Goal: Find specific page/section: Find specific page/section

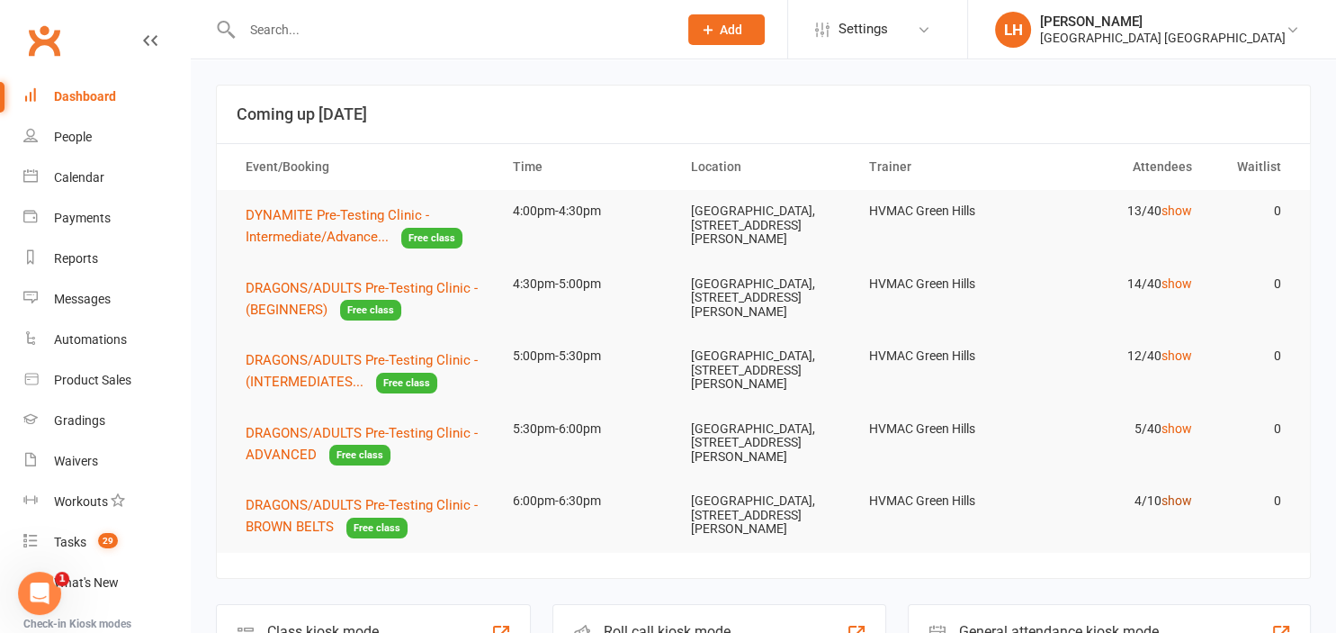
click at [1175, 502] on link "show" at bounding box center [1177, 500] width 31 height 14
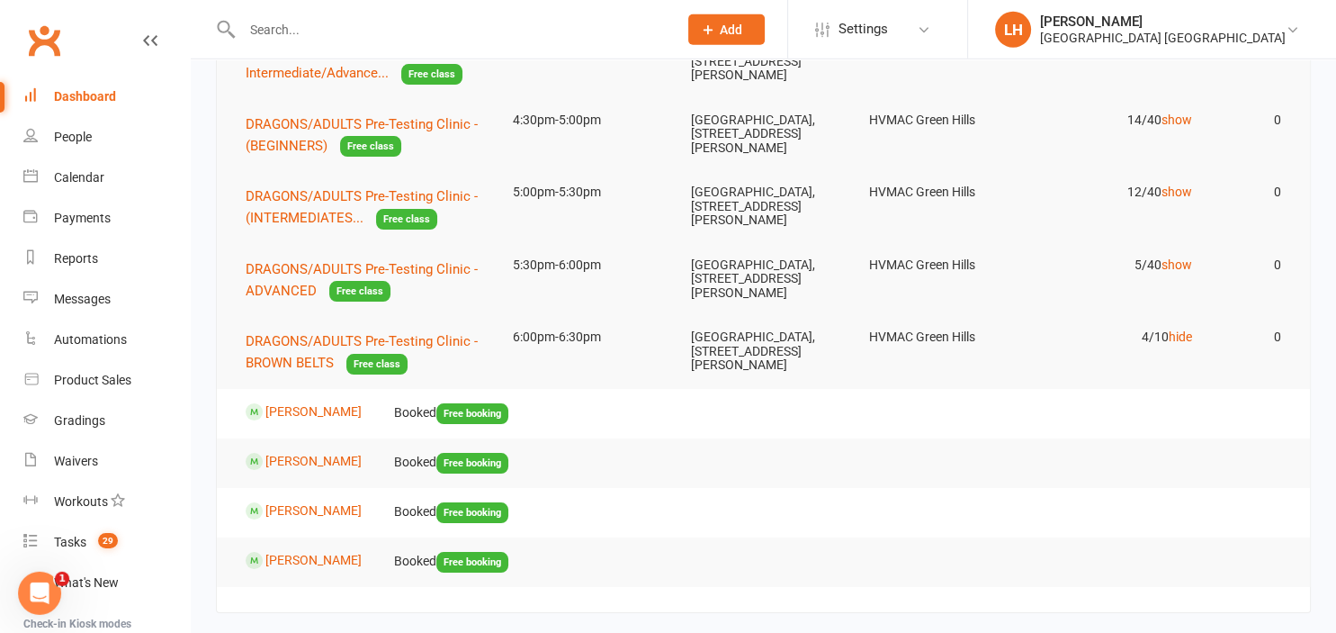
scroll to position [190, 0]
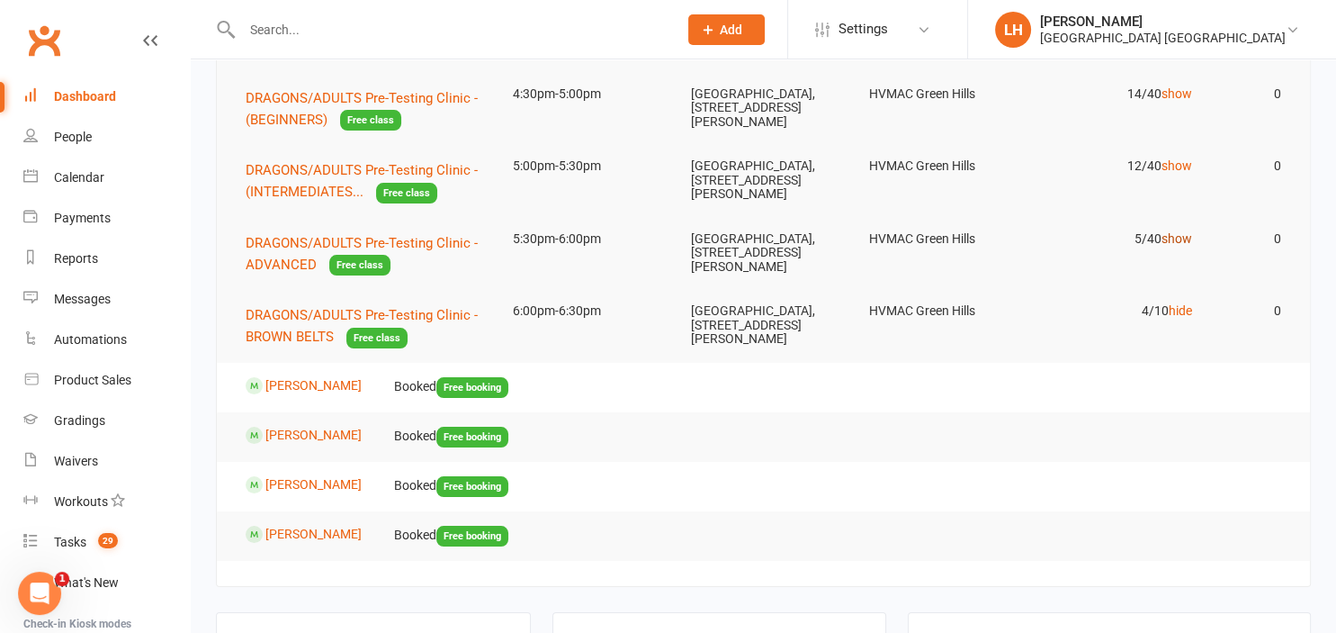
click at [1175, 239] on link "show" at bounding box center [1177, 238] width 31 height 14
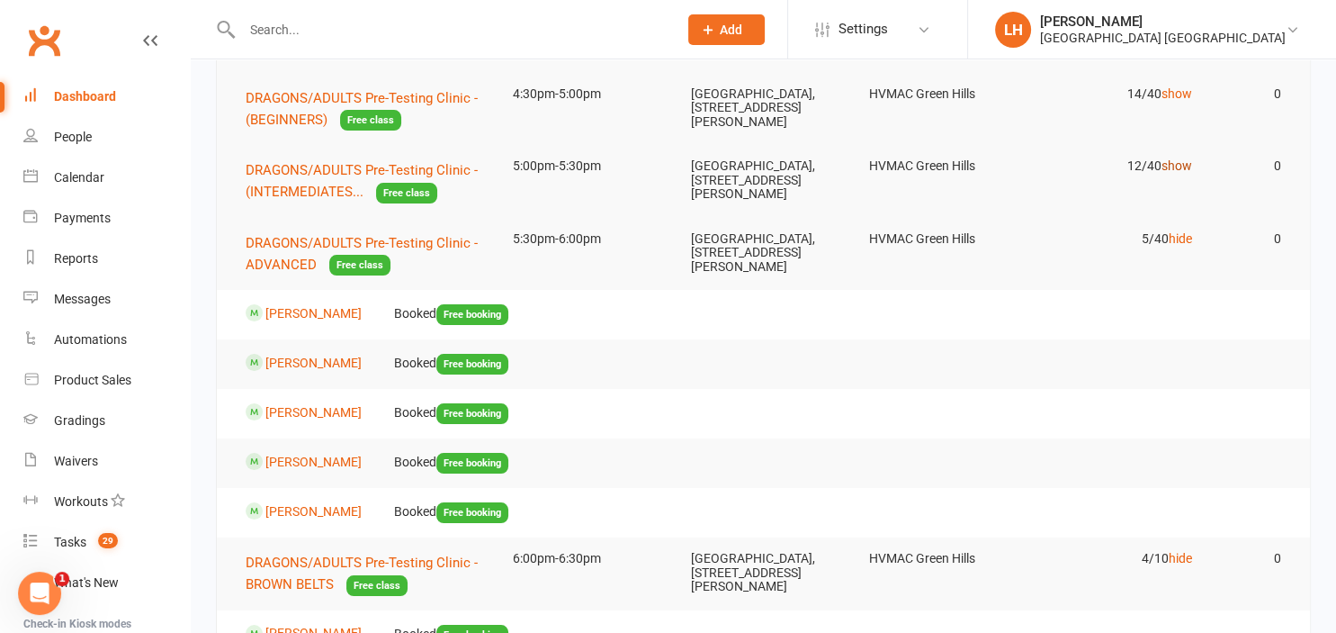
click at [1186, 169] on link "show" at bounding box center [1177, 165] width 31 height 14
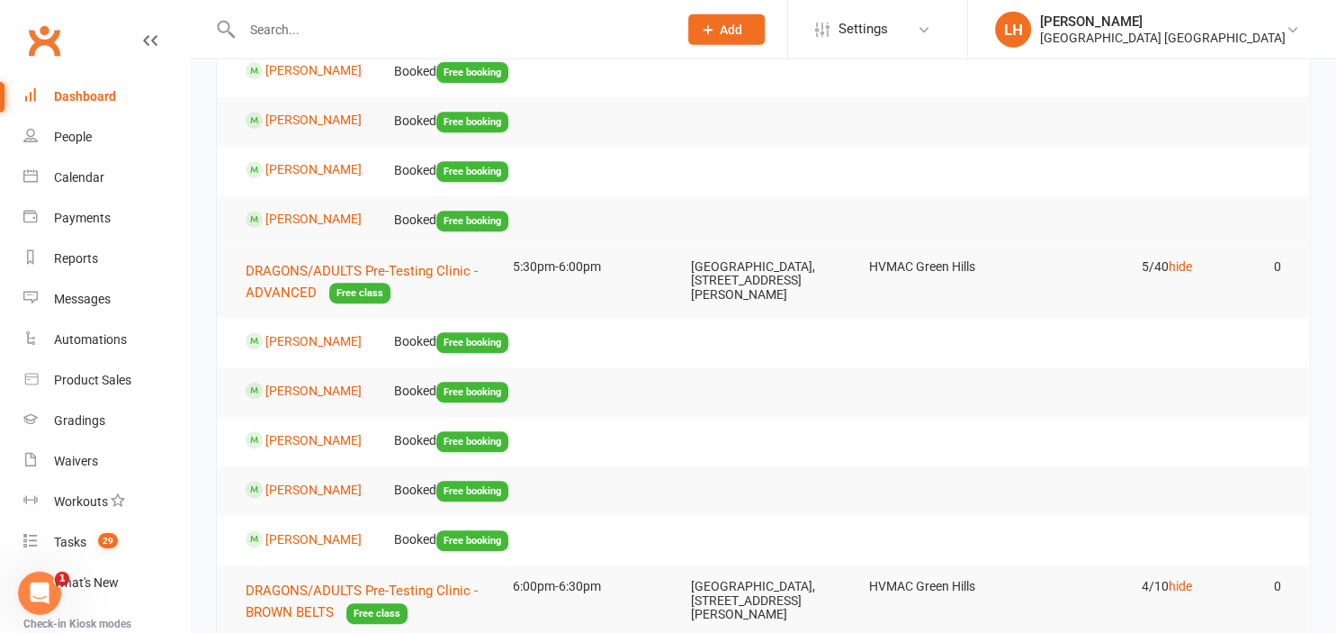
scroll to position [759, 0]
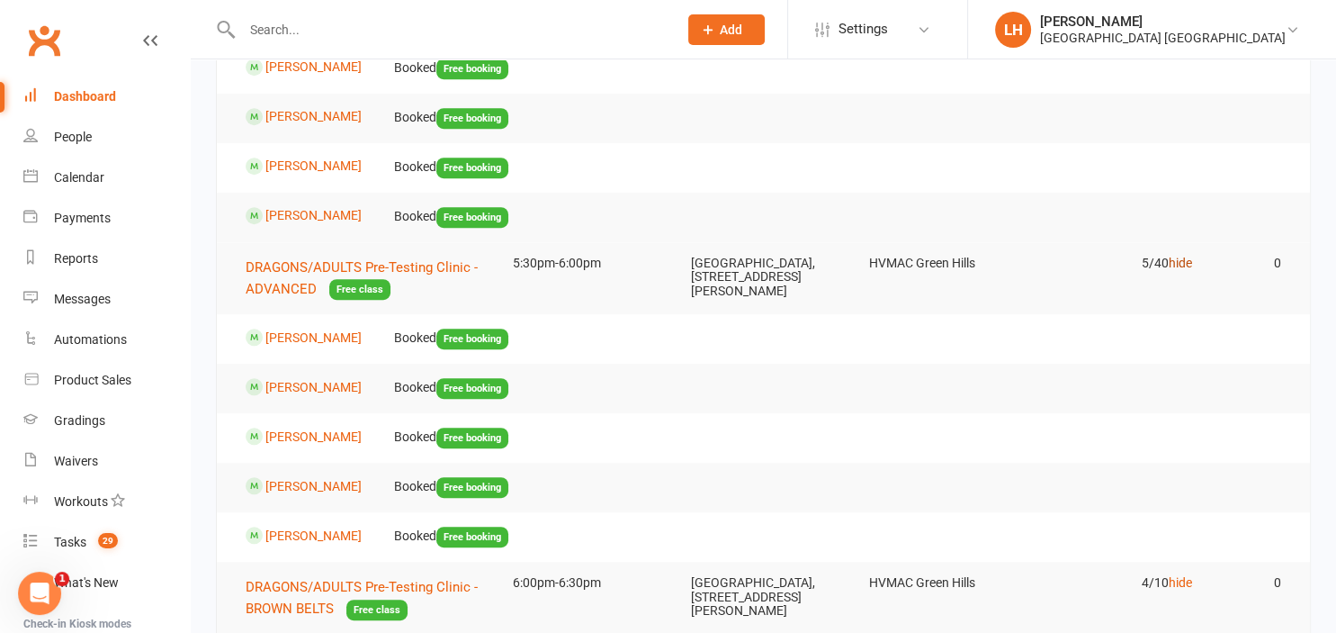
click at [1182, 257] on link "hide" at bounding box center [1180, 263] width 23 height 14
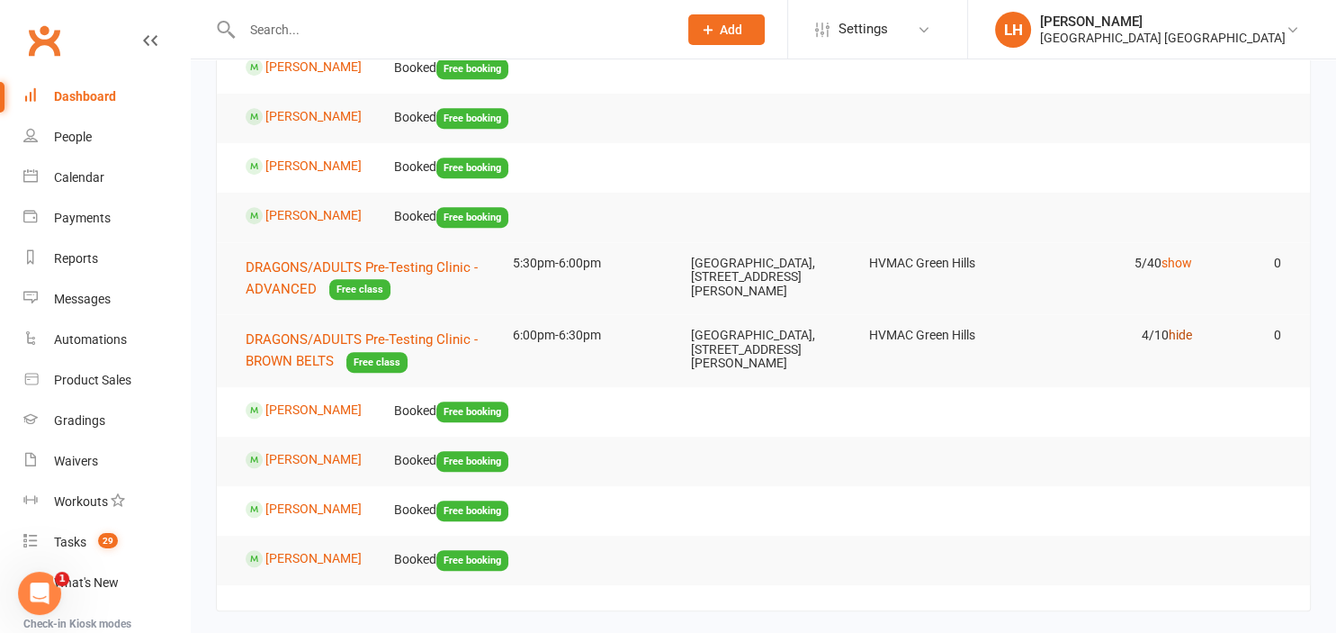
click at [1178, 337] on link "hide" at bounding box center [1180, 335] width 23 height 14
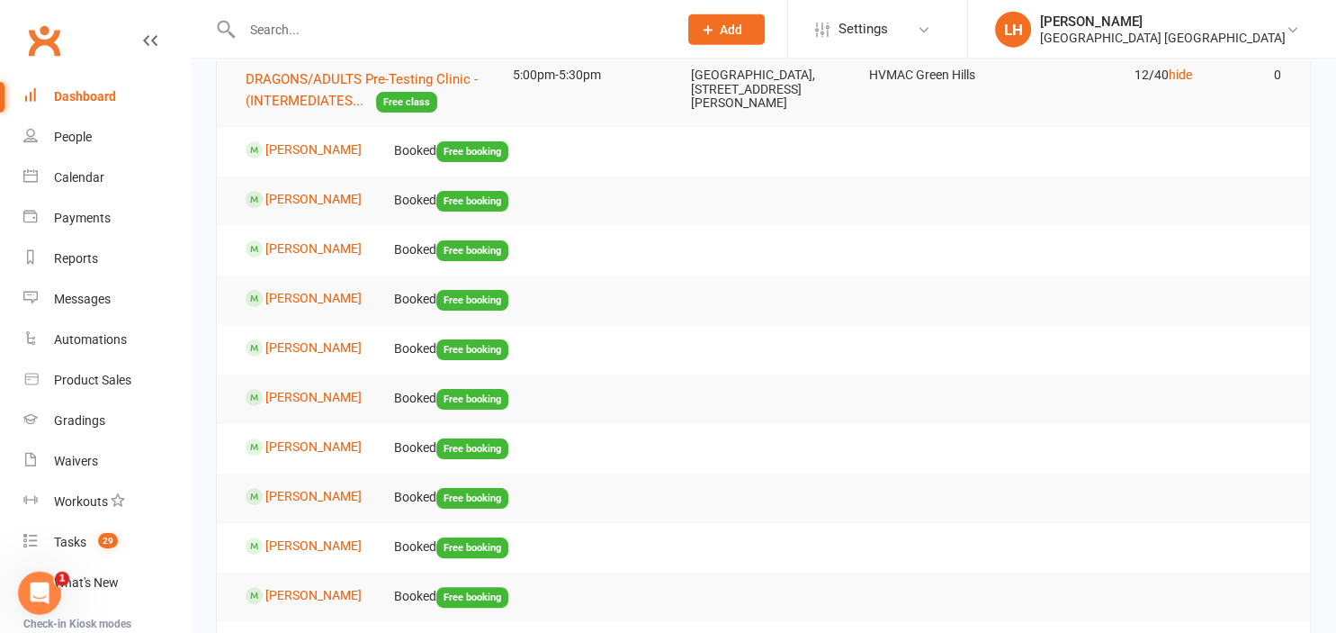
scroll to position [94, 0]
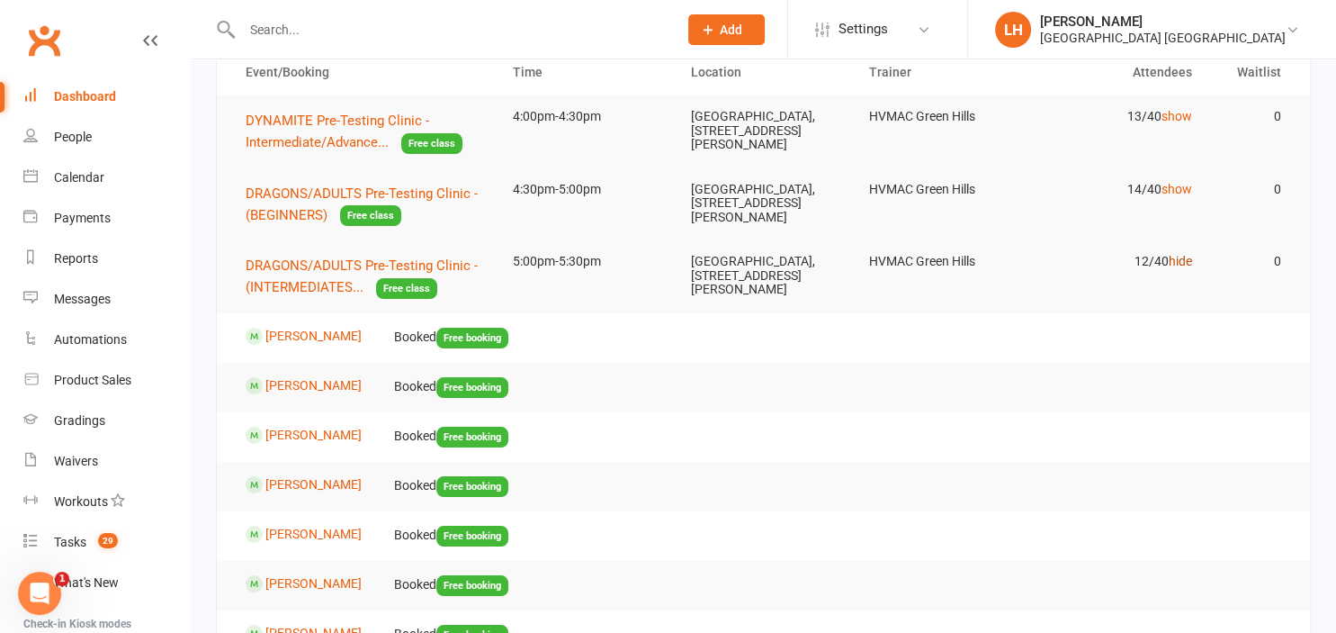
click at [1180, 264] on link "hide" at bounding box center [1180, 261] width 23 height 14
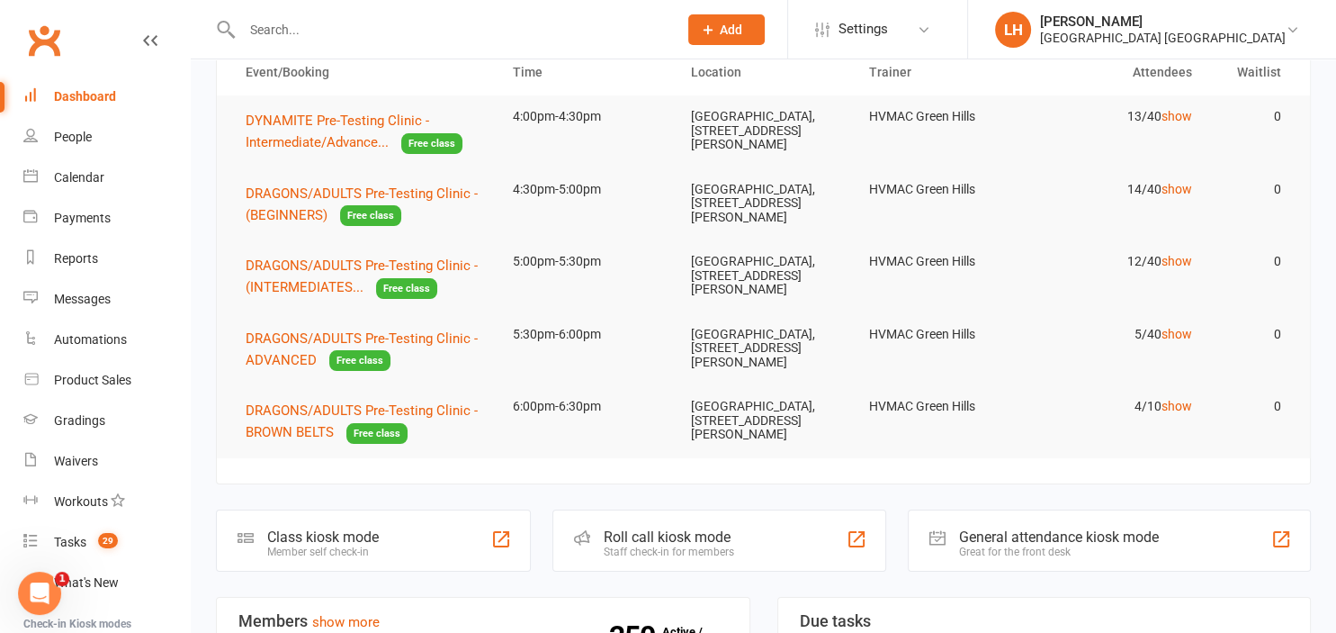
scroll to position [0, 0]
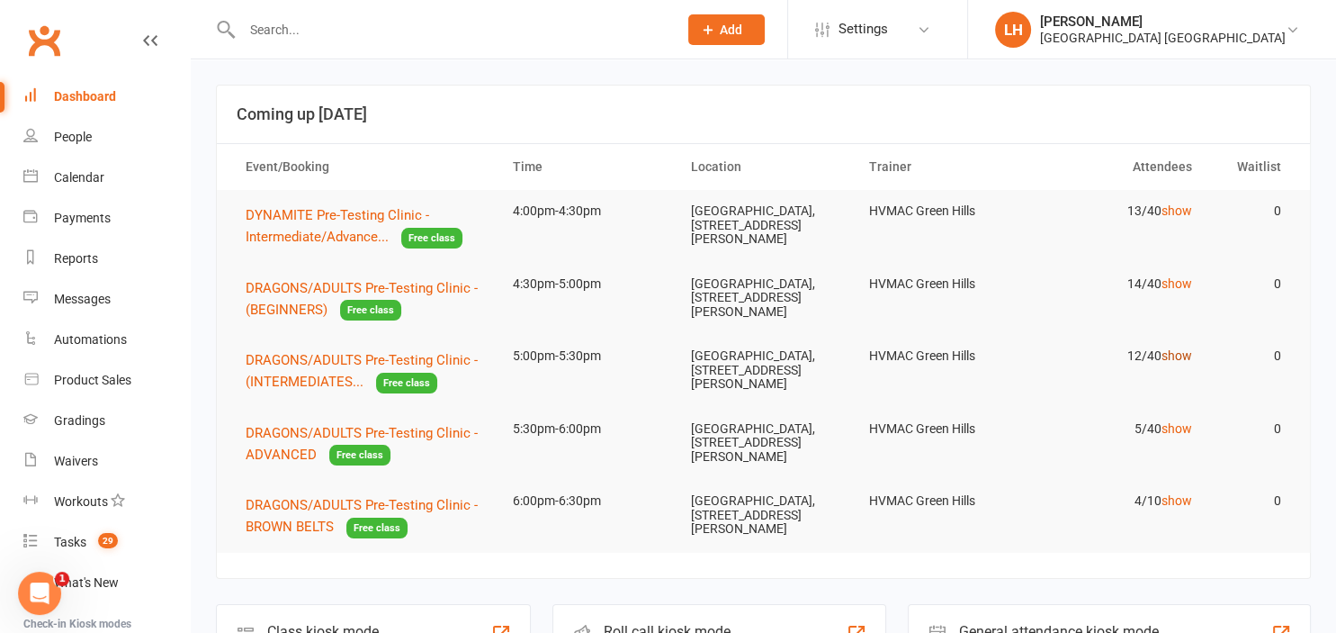
click at [1182, 358] on link "show" at bounding box center [1177, 355] width 31 height 14
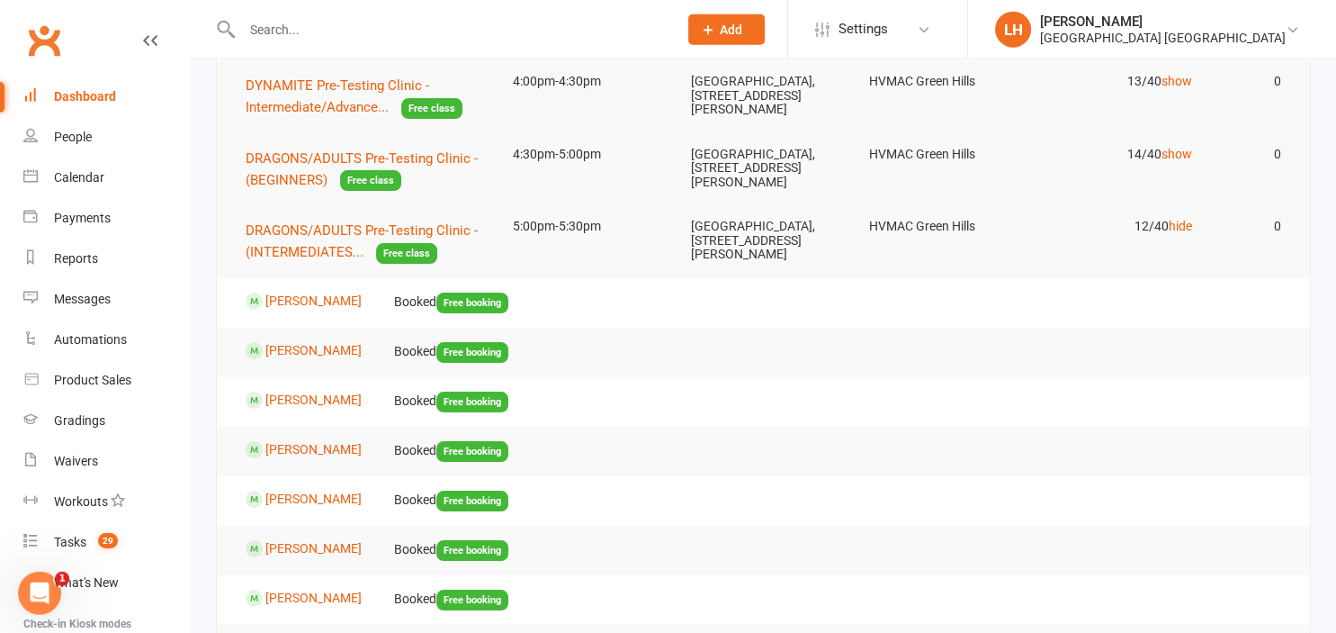
scroll to position [94, 0]
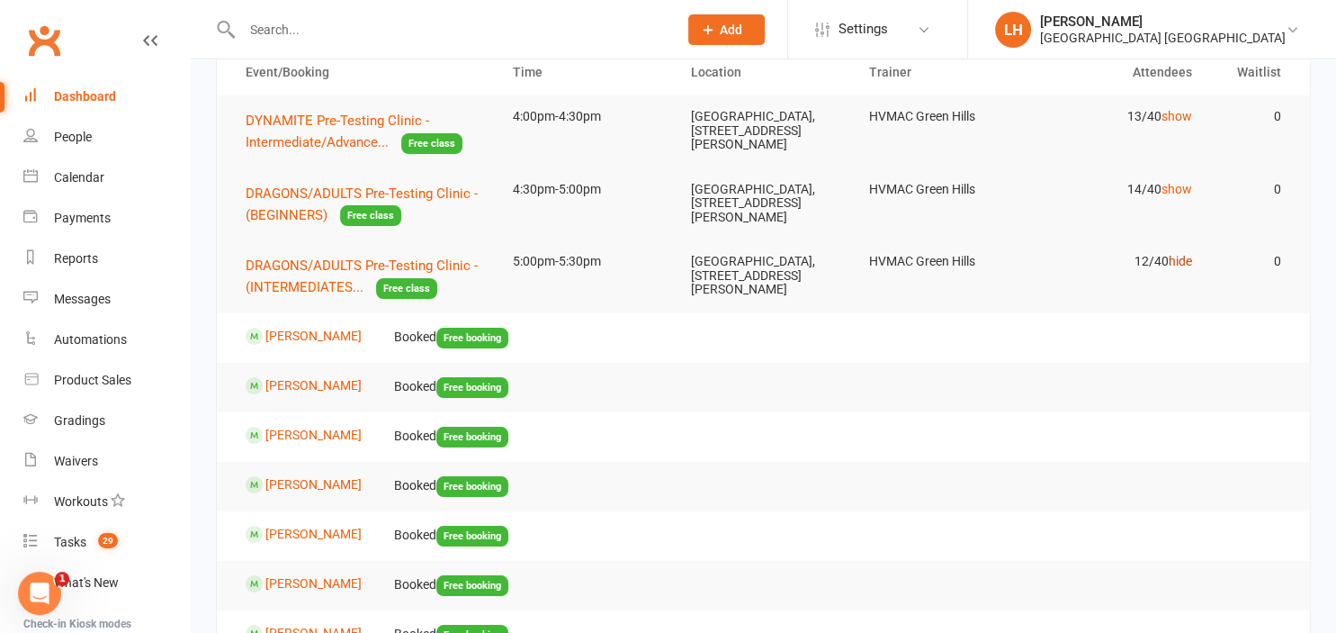
click at [1179, 262] on link "hide" at bounding box center [1180, 261] width 23 height 14
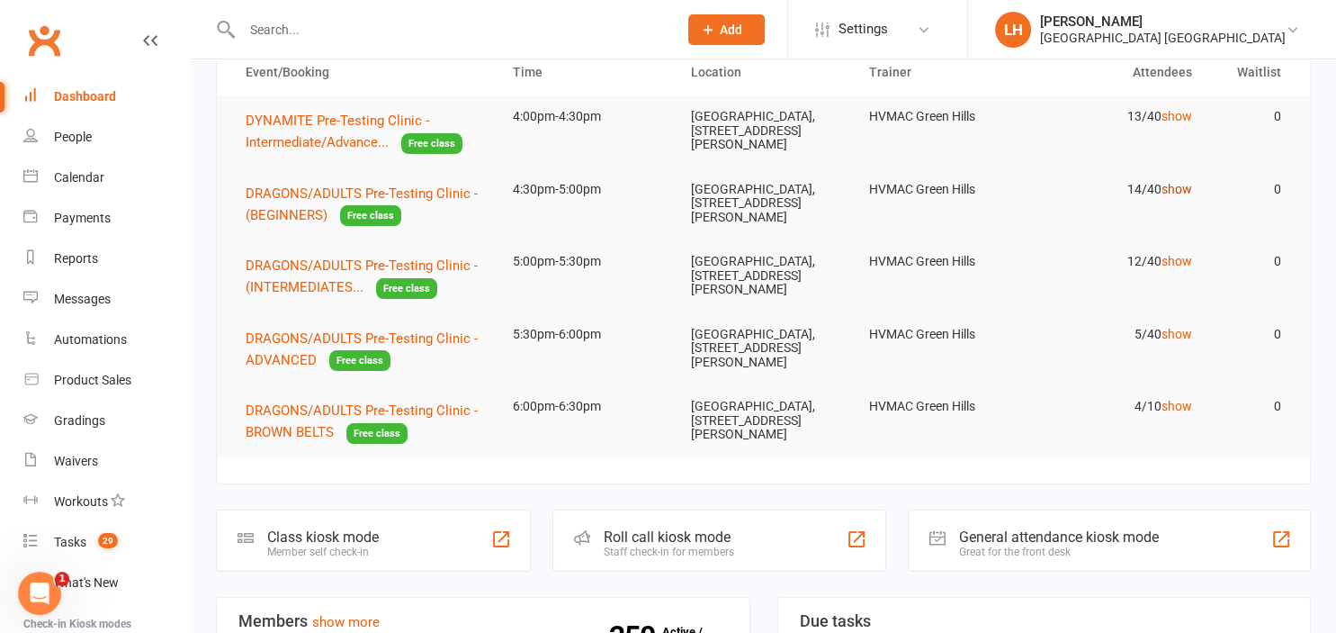
click at [1167, 188] on link "show" at bounding box center [1177, 189] width 31 height 14
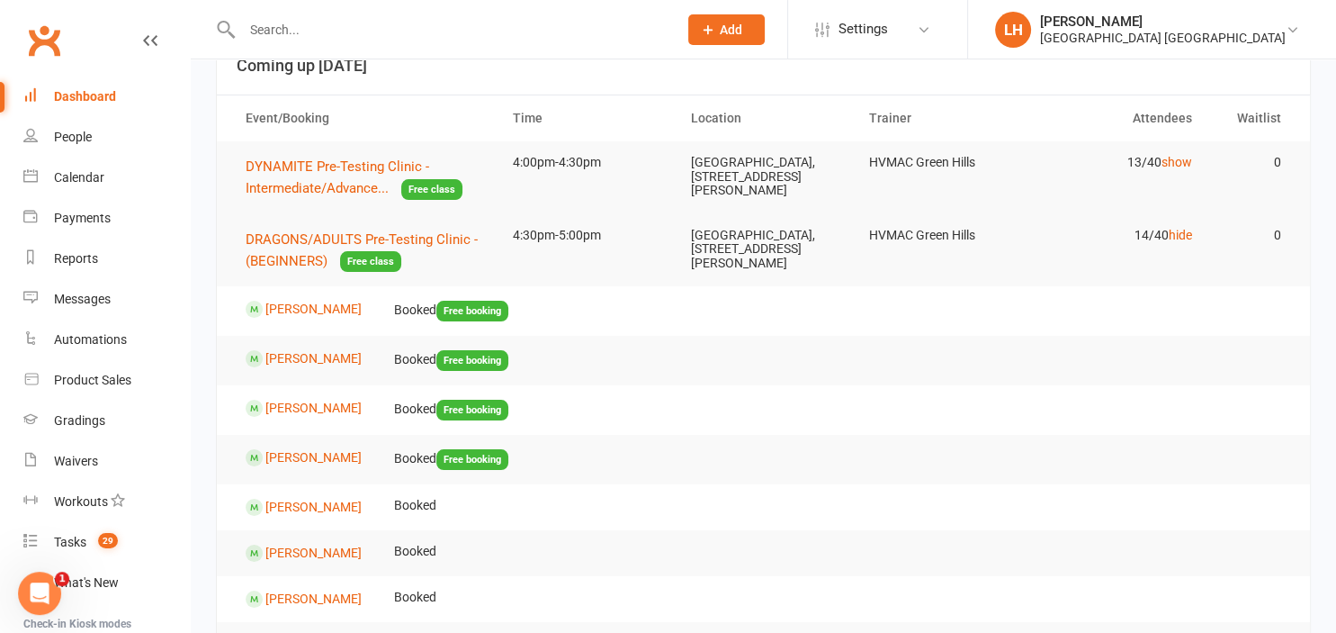
scroll to position [0, 0]
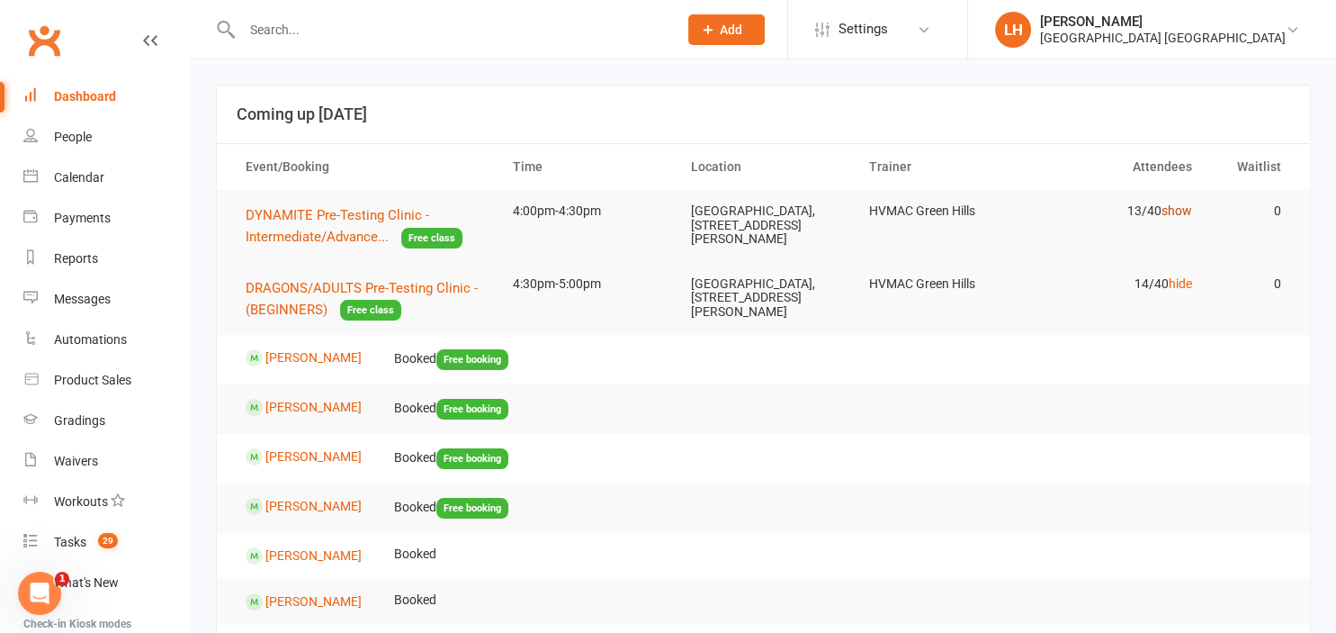
click at [1182, 211] on link "show" at bounding box center [1177, 210] width 31 height 14
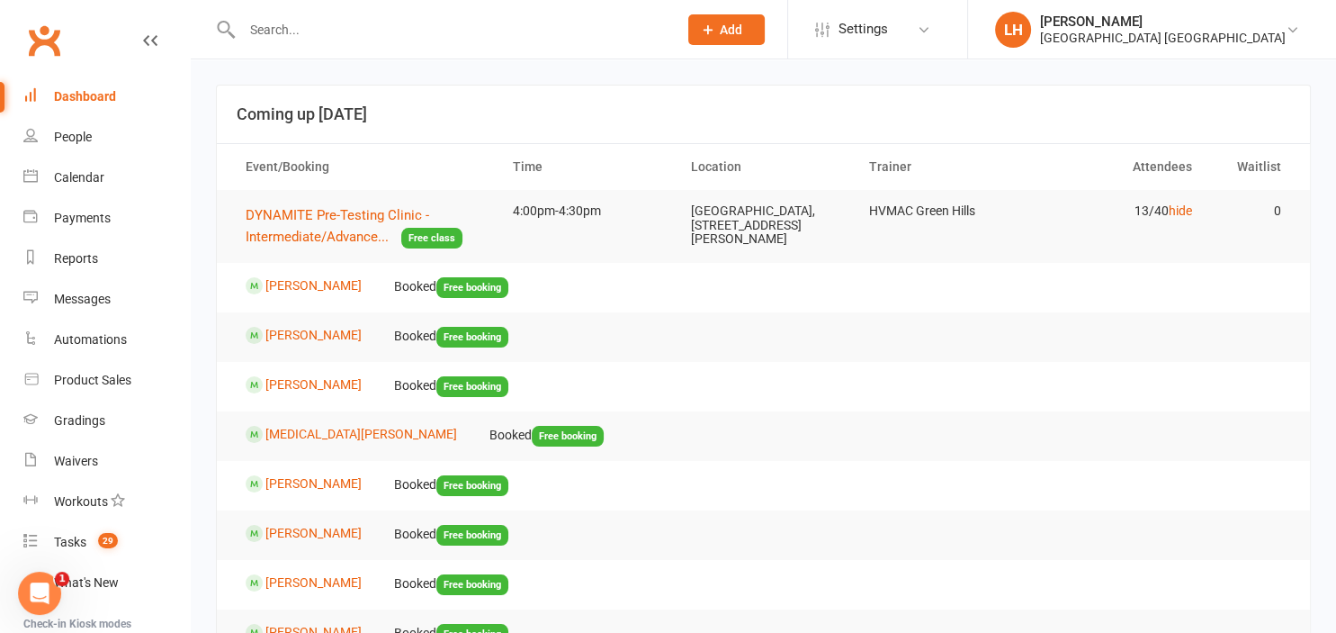
click at [93, 97] on div "Dashboard" at bounding box center [85, 96] width 62 height 14
